Goal: Navigation & Orientation: Find specific page/section

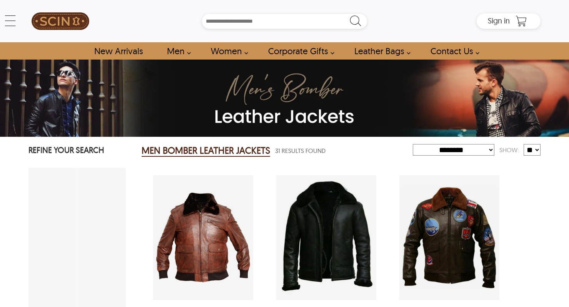
select select "********"
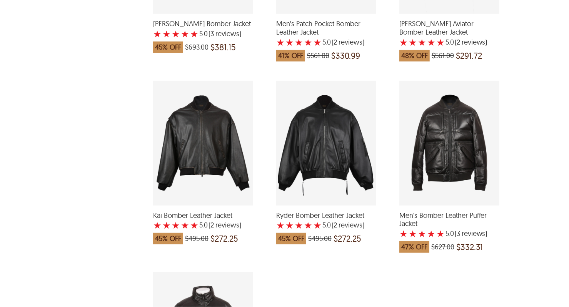
scroll to position [1811, 0]
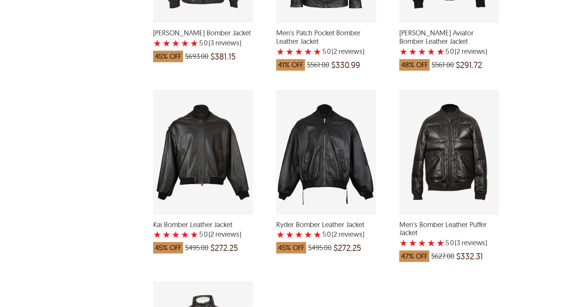
scroll to position [1801, 0]
click at [321, 175] on div "Ryder Bomber Leather Jacket with a 5 Star Rating 2 Product Review which was at …" at bounding box center [326, 152] width 100 height 125
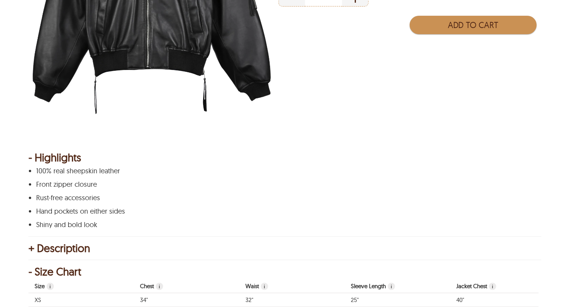
scroll to position [245, 0]
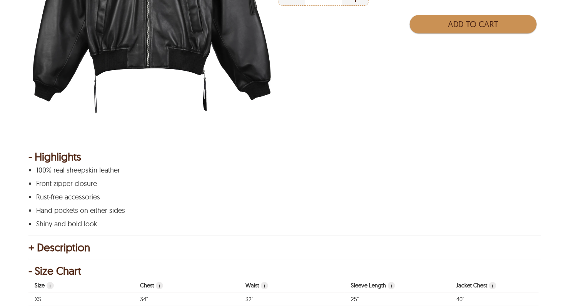
click at [37, 196] on p "Rust-free accessories" at bounding box center [283, 197] width 494 height 8
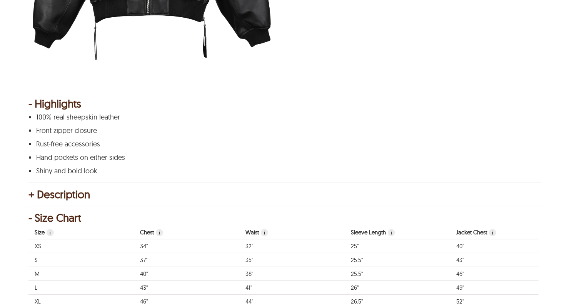
scroll to position [314, 0]
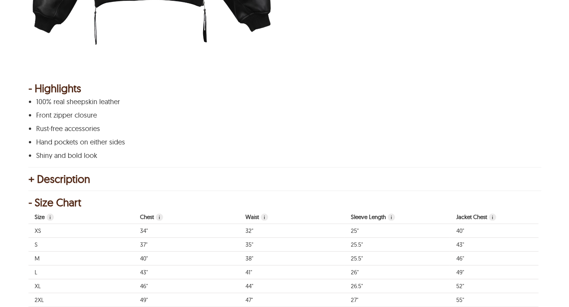
click at [30, 178] on div "+ Description" at bounding box center [284, 179] width 512 height 8
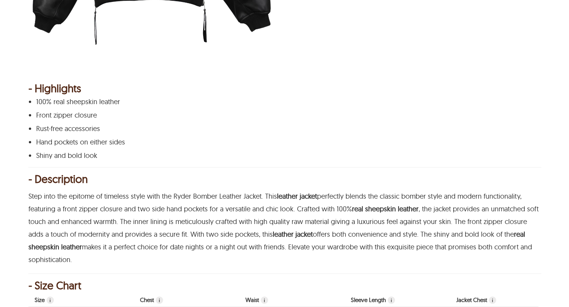
click at [39, 203] on p "Step into the epitome of timeless style with the Ryder Bomber Leather Jacket. T…" at bounding box center [283, 228] width 510 height 76
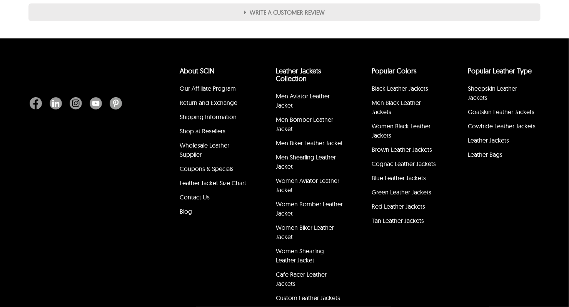
click at [34, 188] on div "About SCIN Our Affiliate Program Return and Exchange Shipping Information Shop …" at bounding box center [284, 177] width 569 height 279
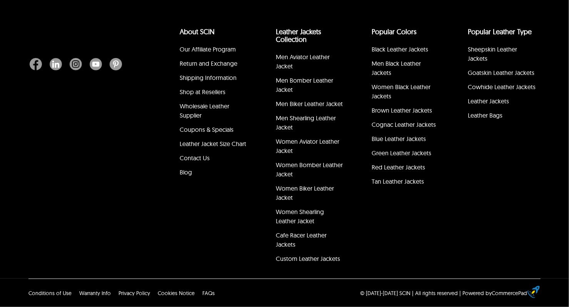
scroll to position [1449, 0]
click at [190, 29] on link "About SCIN" at bounding box center [197, 31] width 35 height 9
click at [477, 75] on link "Goatskin Leather Jackets" at bounding box center [500, 73] width 67 height 8
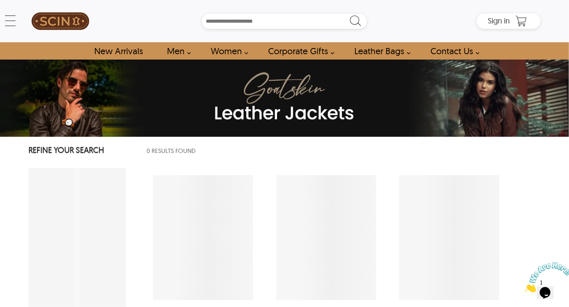
select select "********"
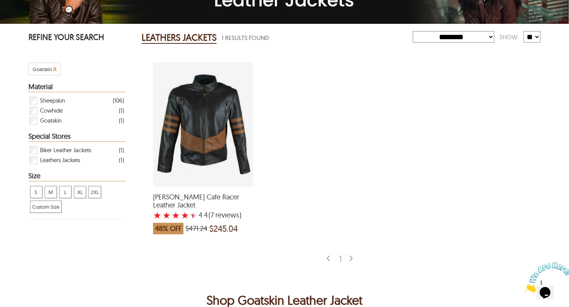
scroll to position [111, 0]
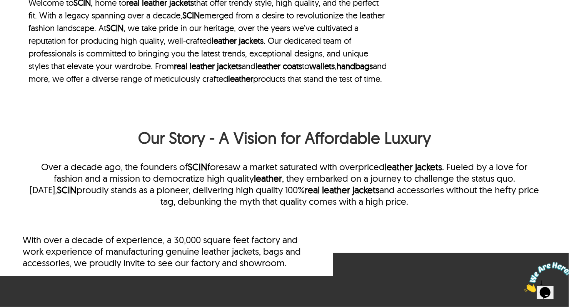
scroll to position [321, 0]
